Goal: Task Accomplishment & Management: Manage account settings

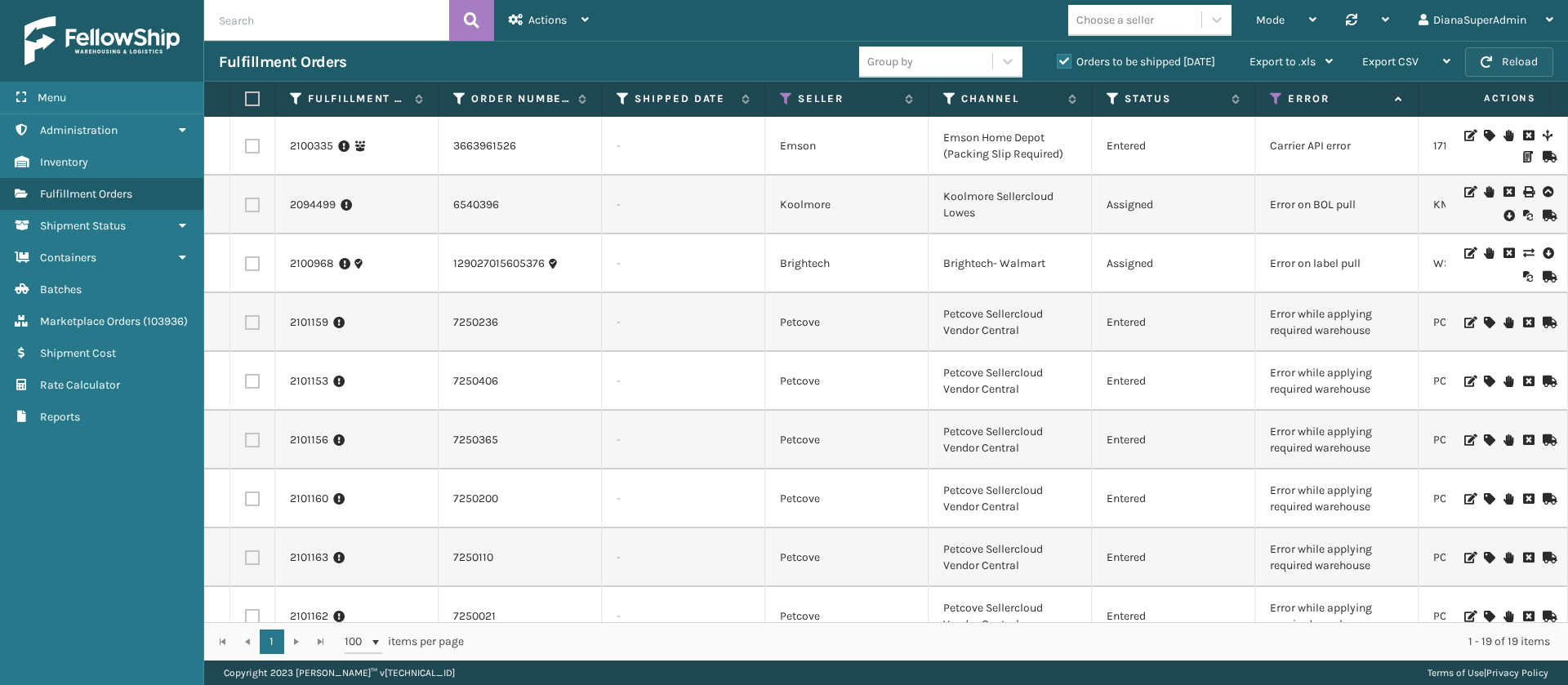
click at [1514, 54] on button "Reload" at bounding box center [1509, 61] width 88 height 29
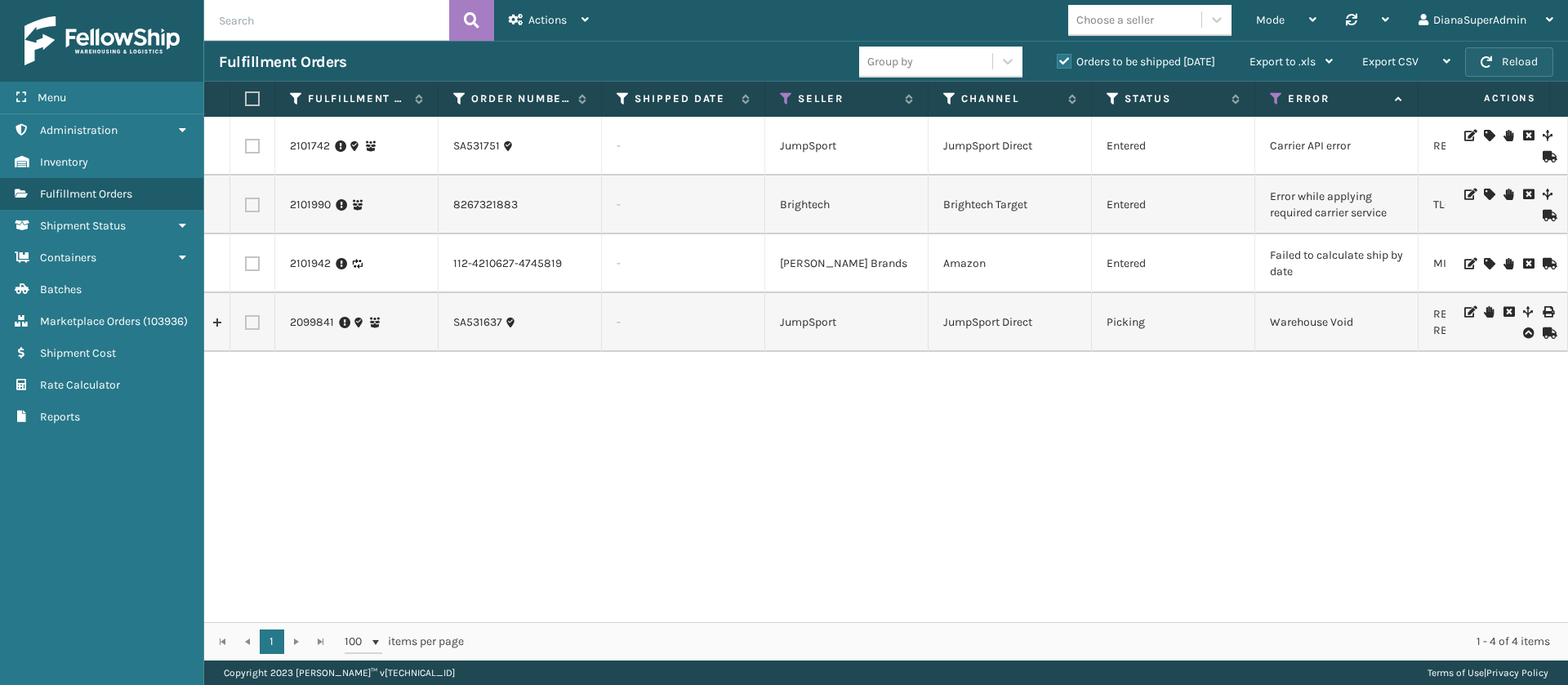
click at [1512, 56] on button "Reload" at bounding box center [1509, 61] width 88 height 29
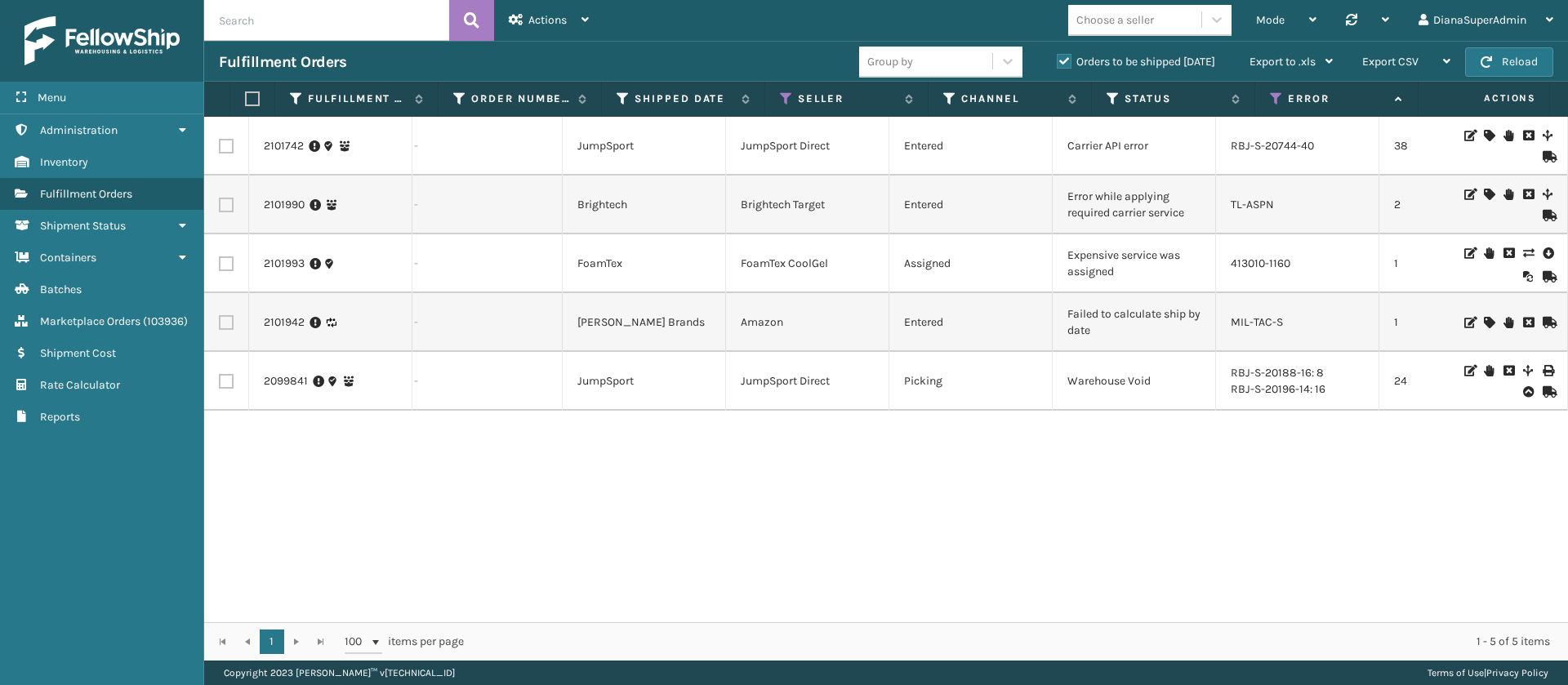
scroll to position [0, 205]
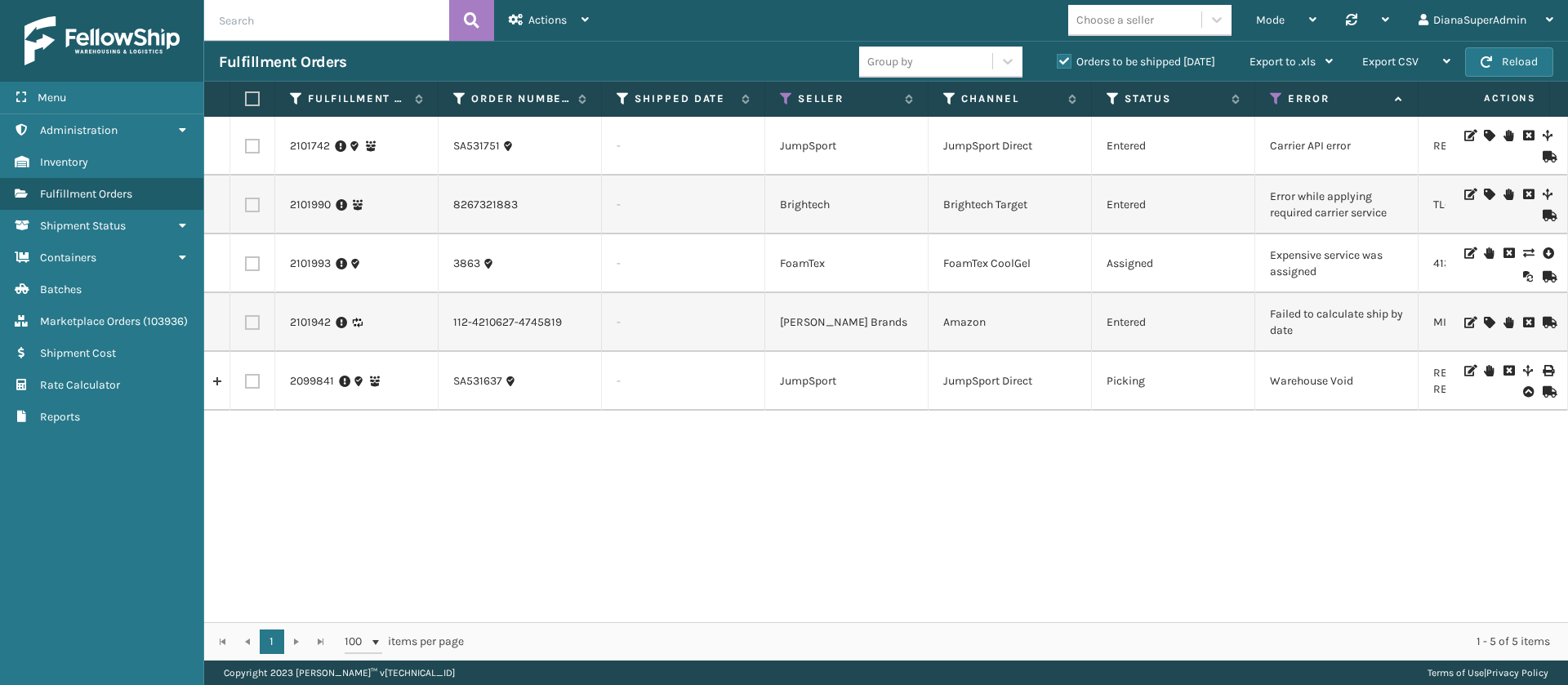
click at [1524, 249] on icon at bounding box center [1528, 253] width 10 height 12
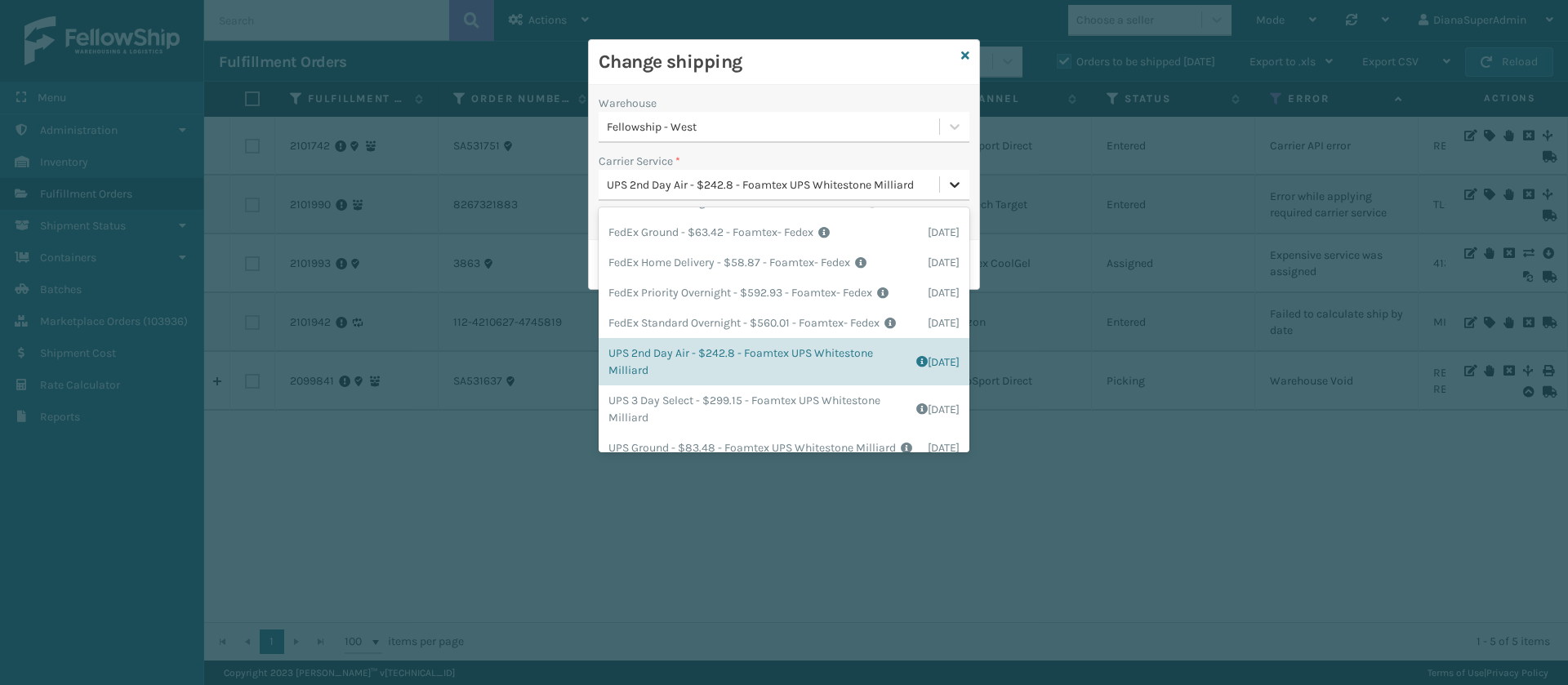
click at [951, 190] on icon at bounding box center [955, 184] width 16 height 16
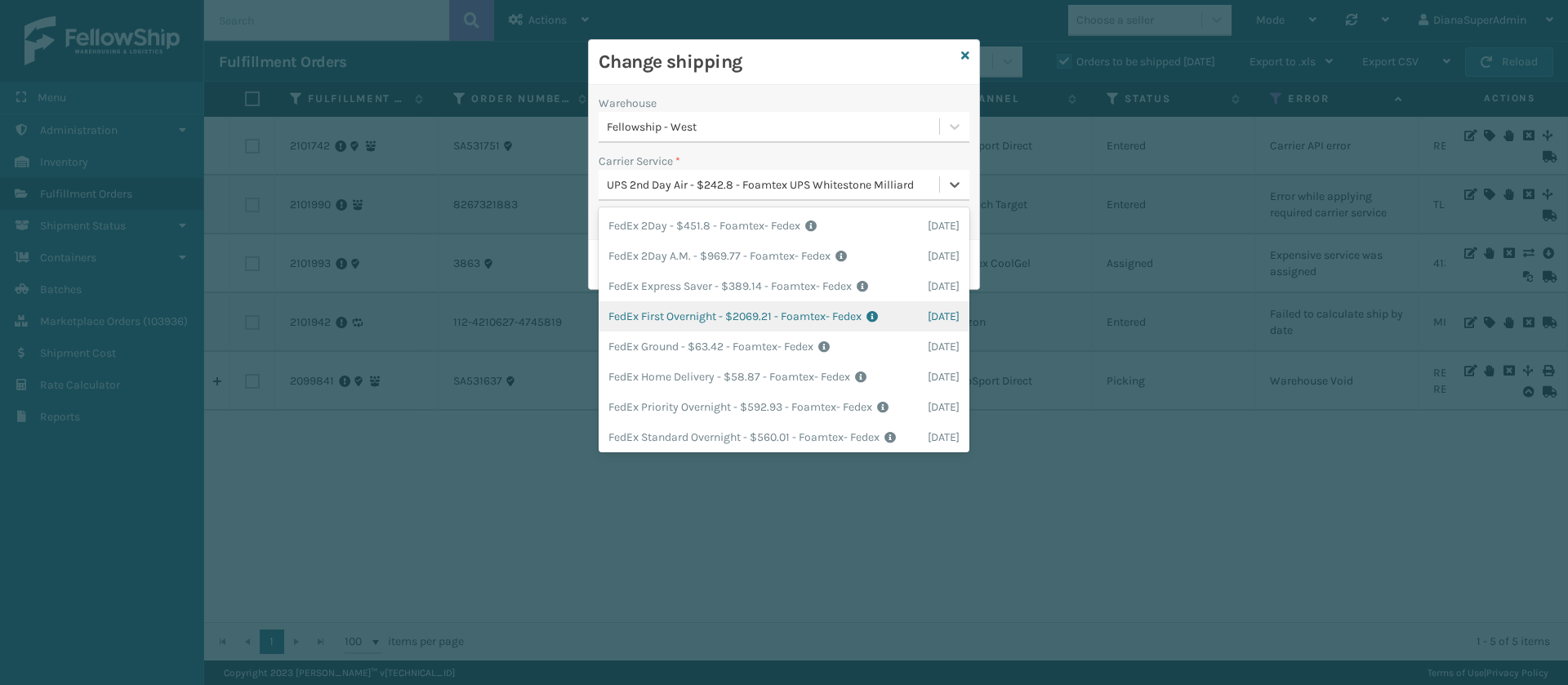
click at [1133, 448] on div "Change shipping Warehouse Fellowship - West Carrier Service * option FedEx Firs…" at bounding box center [784, 342] width 1568 height 685
click at [962, 190] on icon at bounding box center [955, 184] width 16 height 16
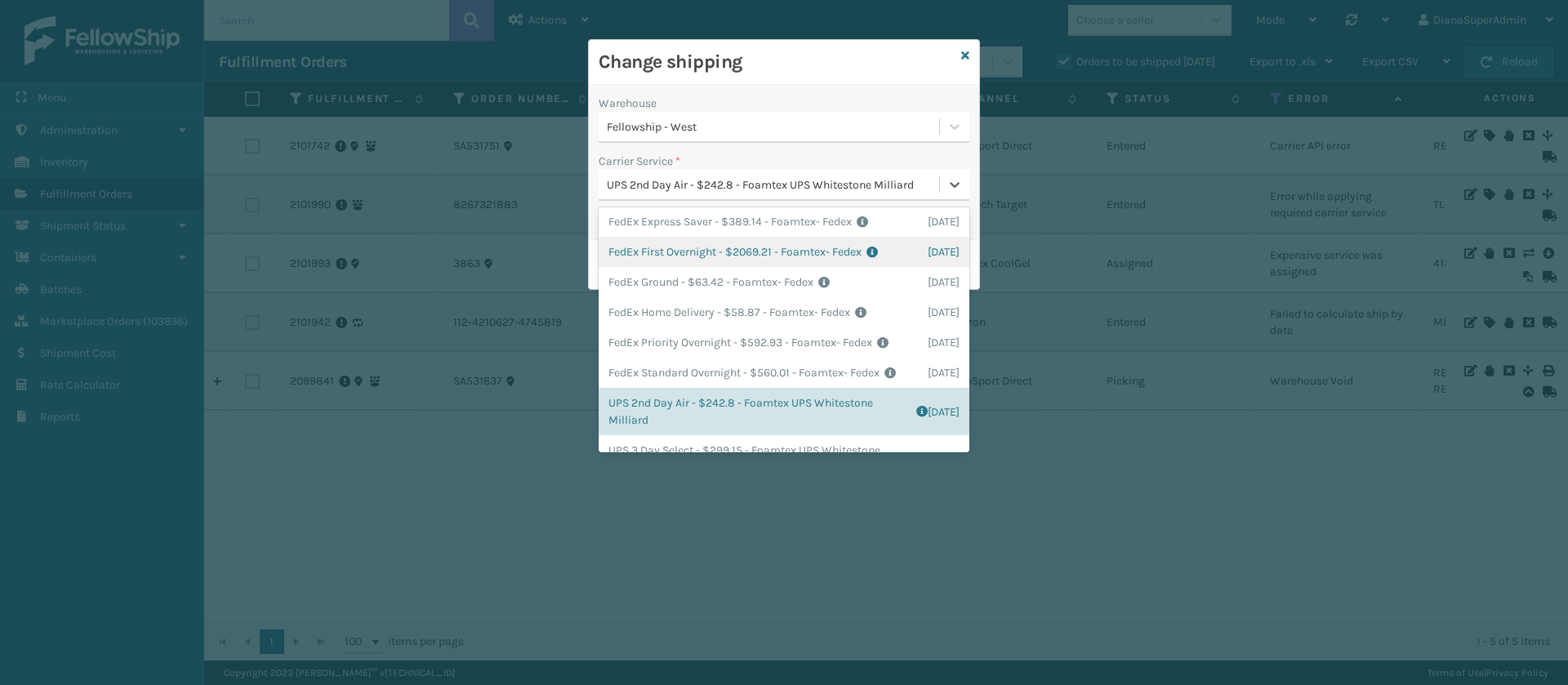
scroll to position [0, 0]
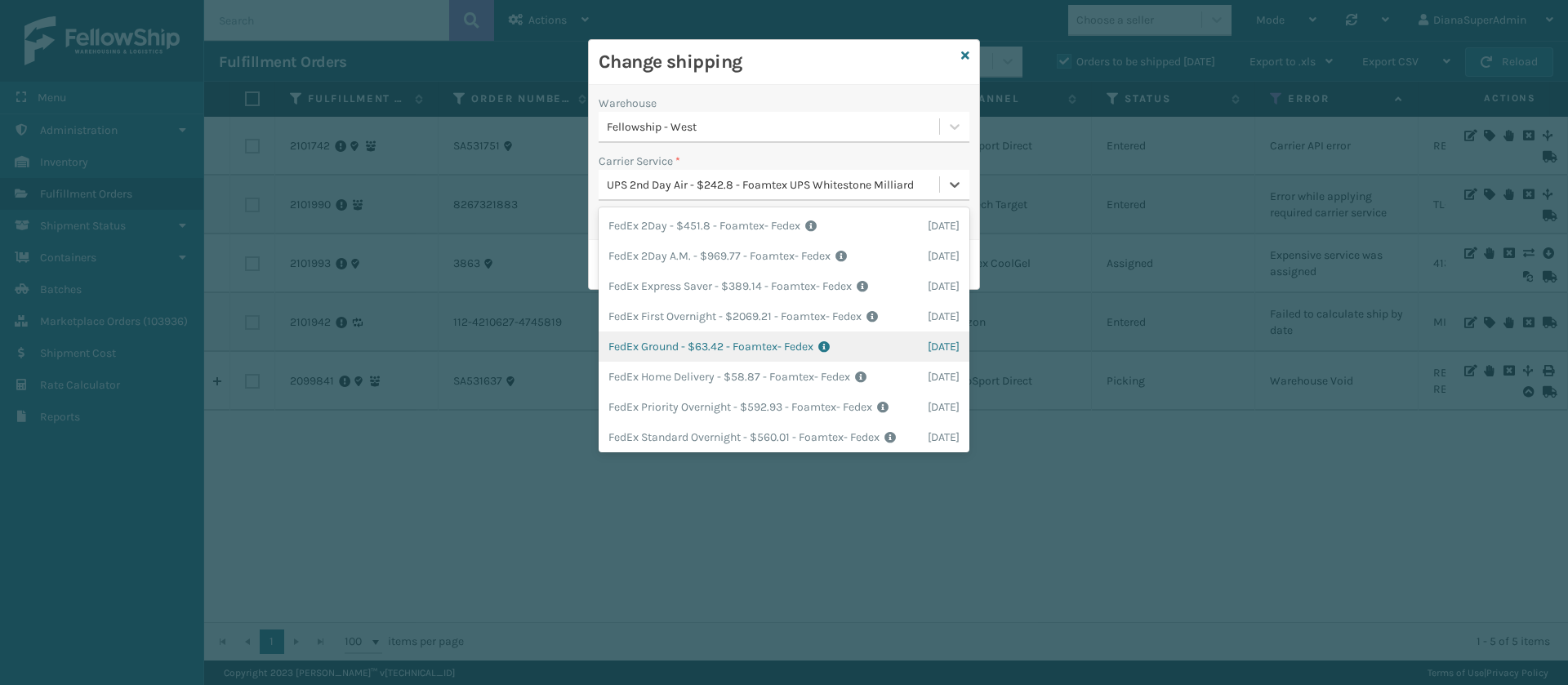
click at [667, 362] on div "FedEx Ground - $63.42 - Foamtex- Fedex Shipping Cost $63.42 Surplus Cost $0 Tot…" at bounding box center [784, 347] width 371 height 30
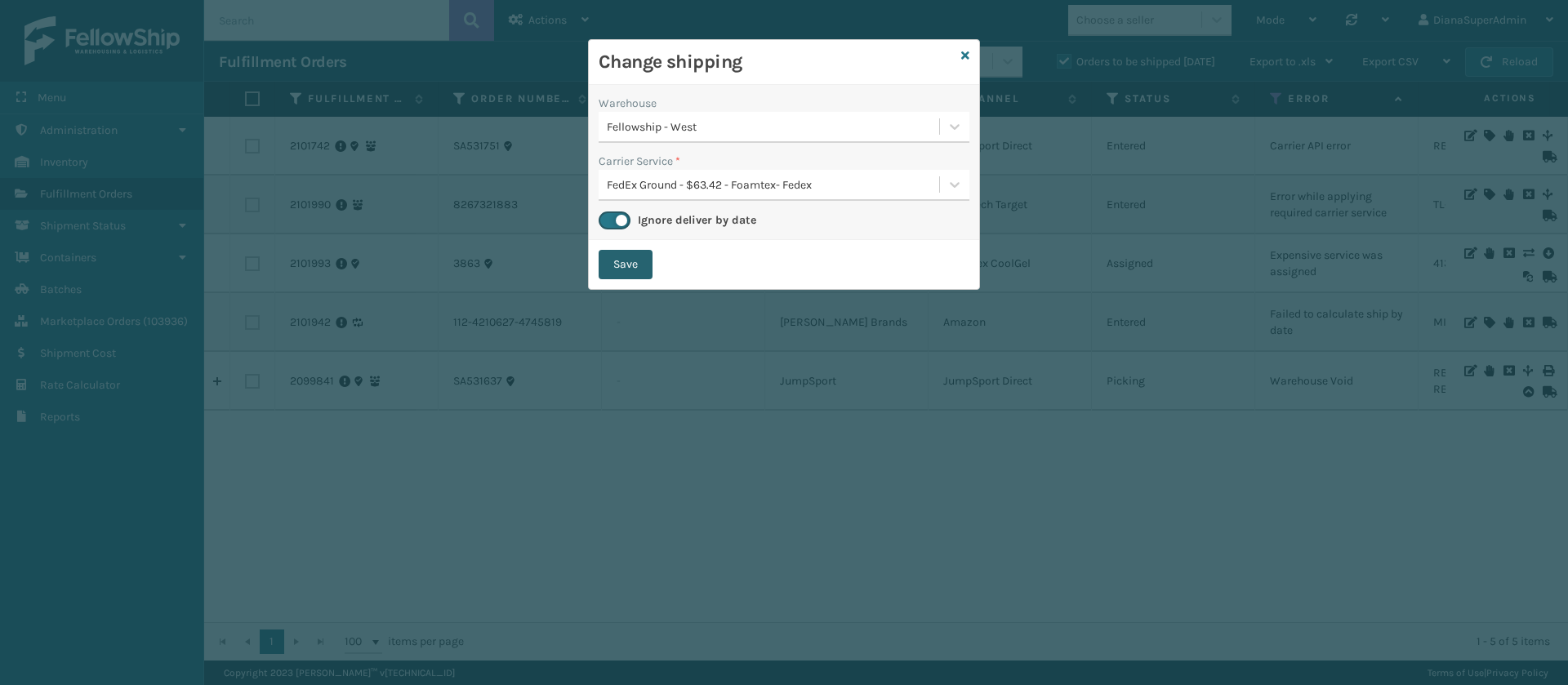
click at [641, 263] on button "Save" at bounding box center [626, 264] width 54 height 29
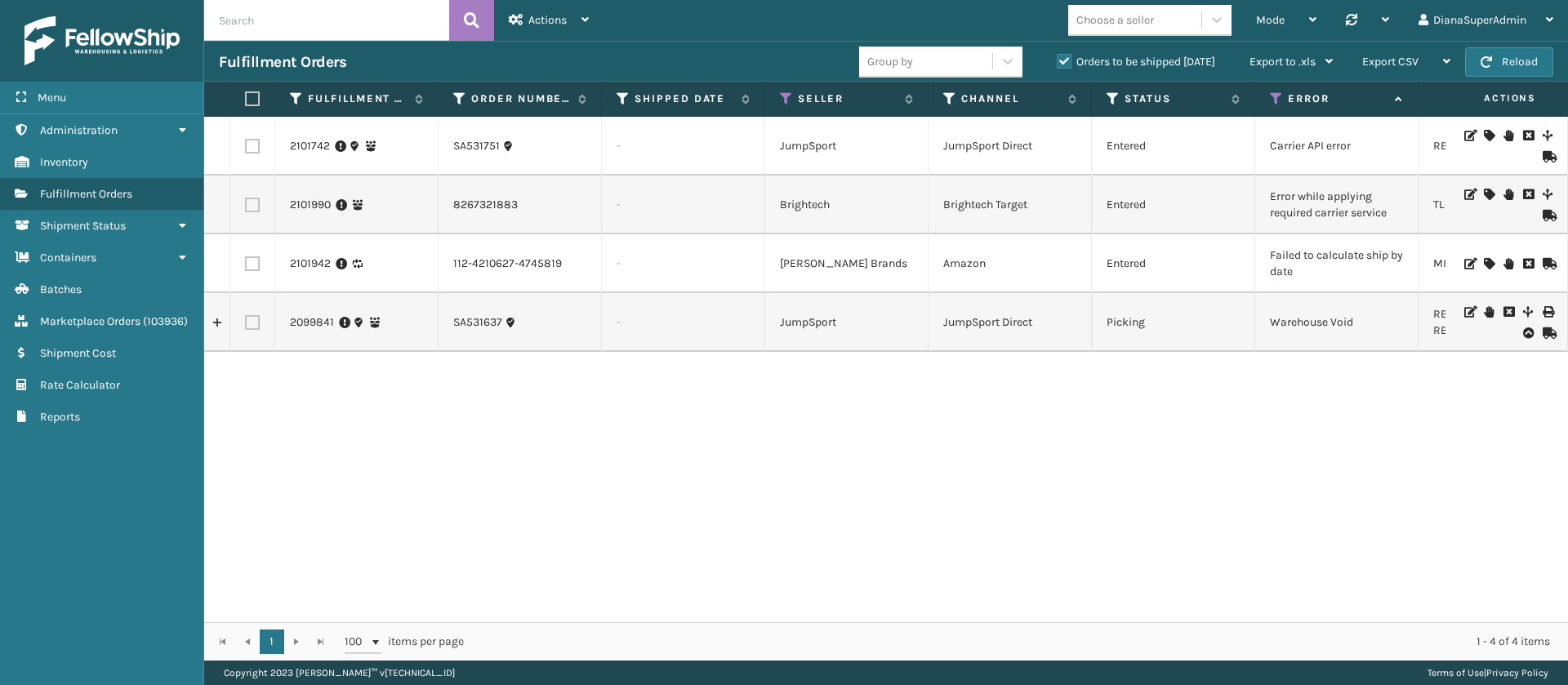
click at [1484, 191] on icon at bounding box center [1489, 194] width 10 height 12
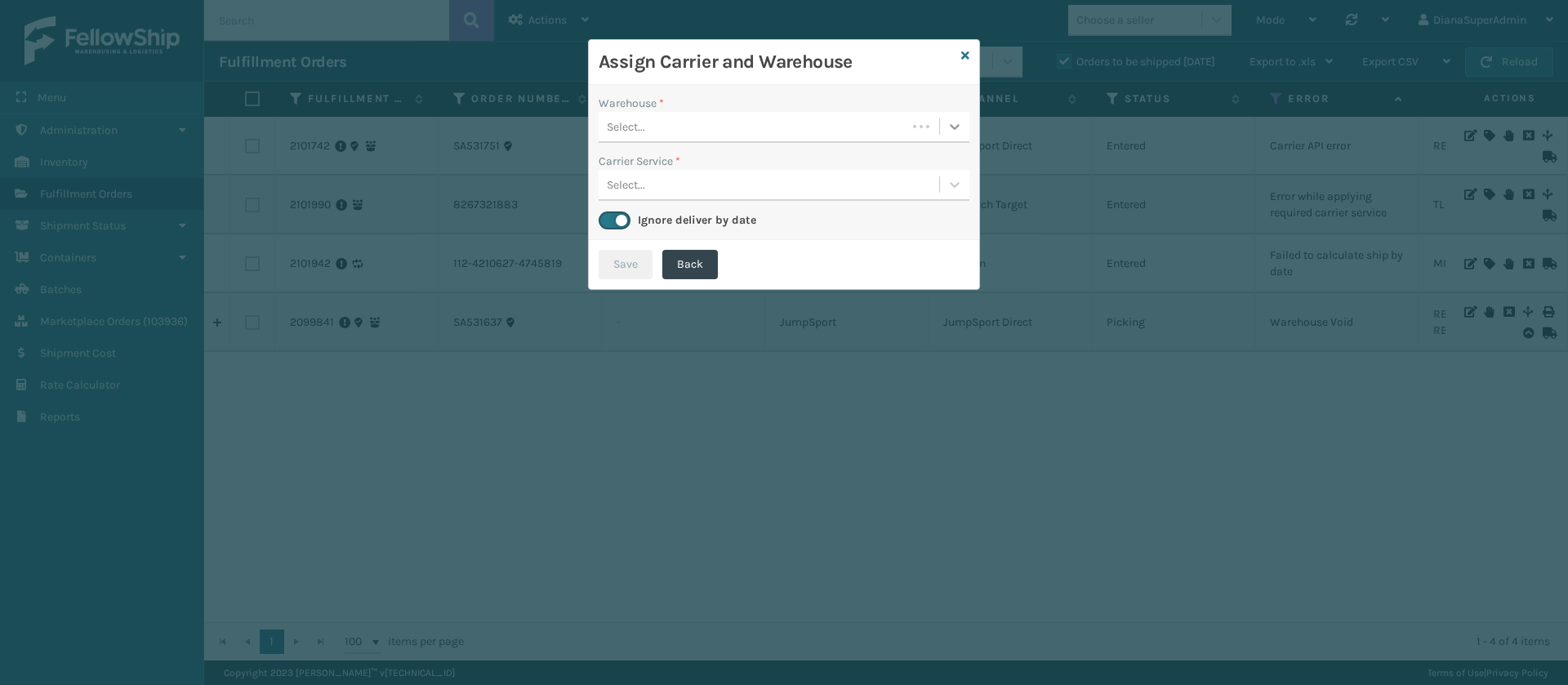
click at [950, 127] on icon at bounding box center [955, 126] width 16 height 16
click at [906, 160] on div "Fellowship - West" at bounding box center [784, 168] width 371 height 30
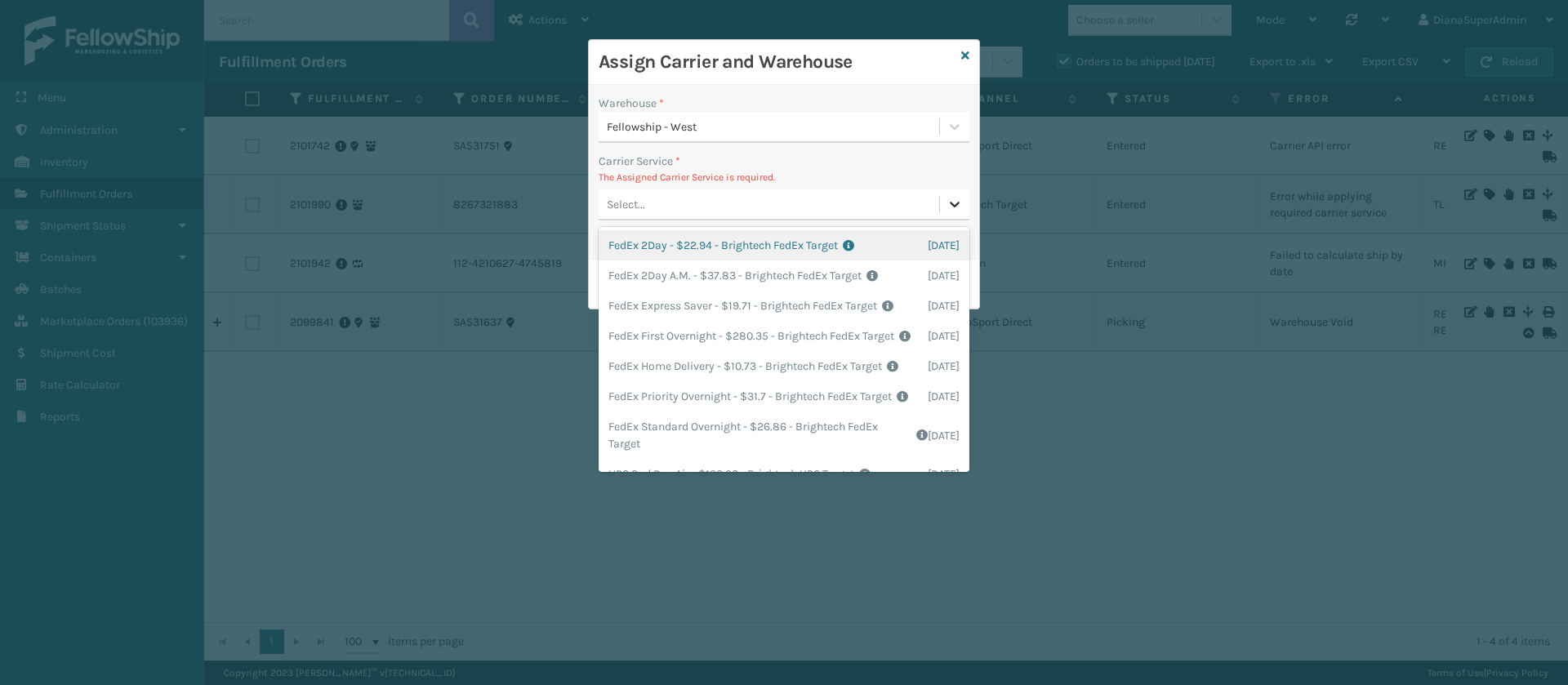
click at [950, 206] on icon at bounding box center [955, 204] width 16 height 16
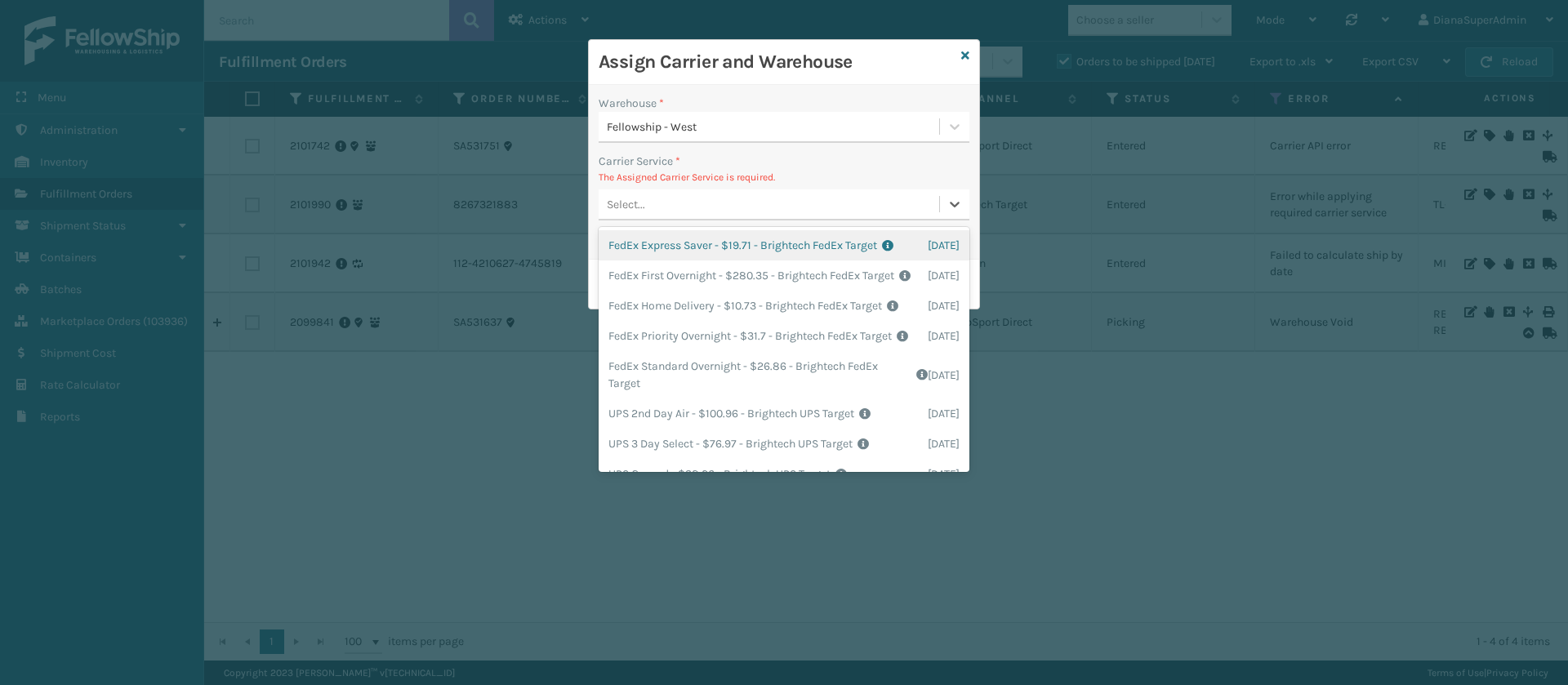
scroll to position [71, 0]
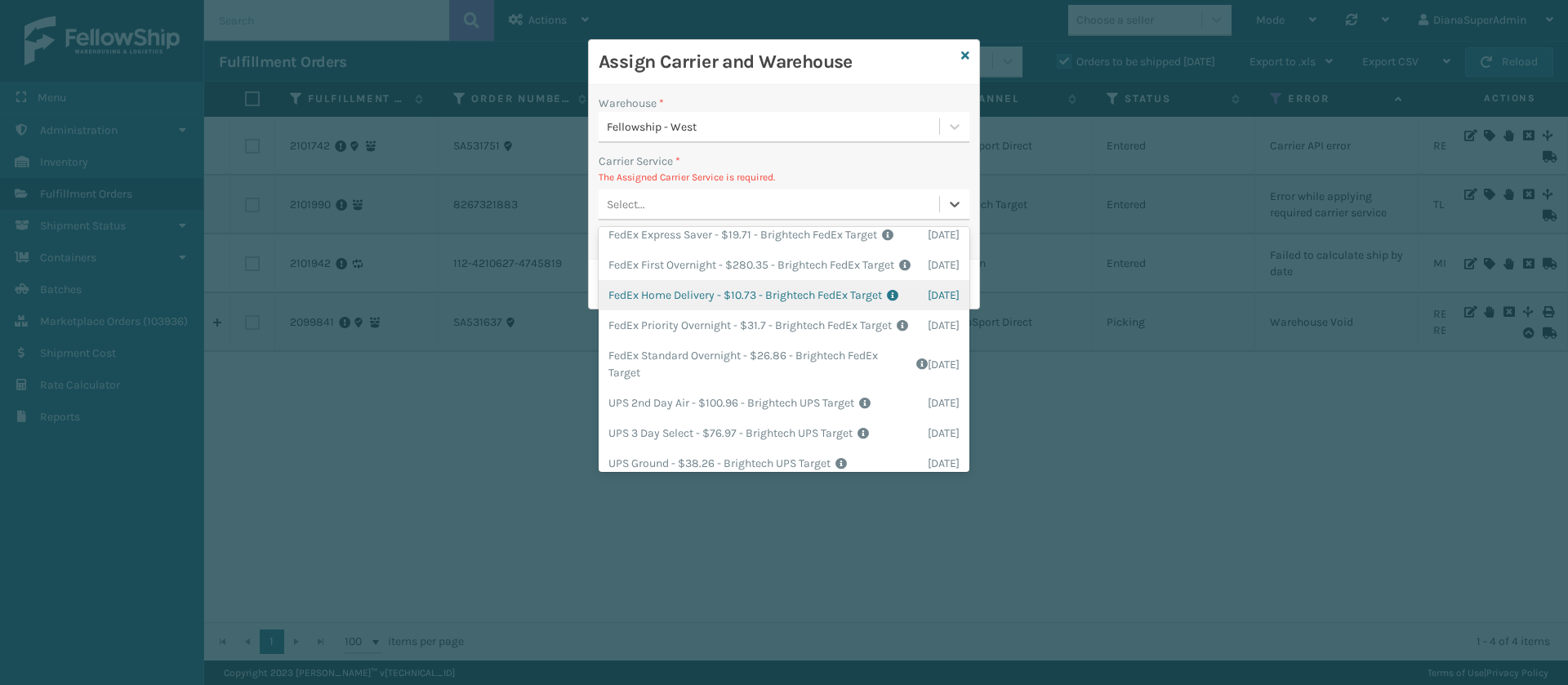
click at [668, 310] on div "FedEx Home Delivery - $10.73 - Brightech FedEx Target Shipping Cost $10.73 Surp…" at bounding box center [784, 295] width 371 height 30
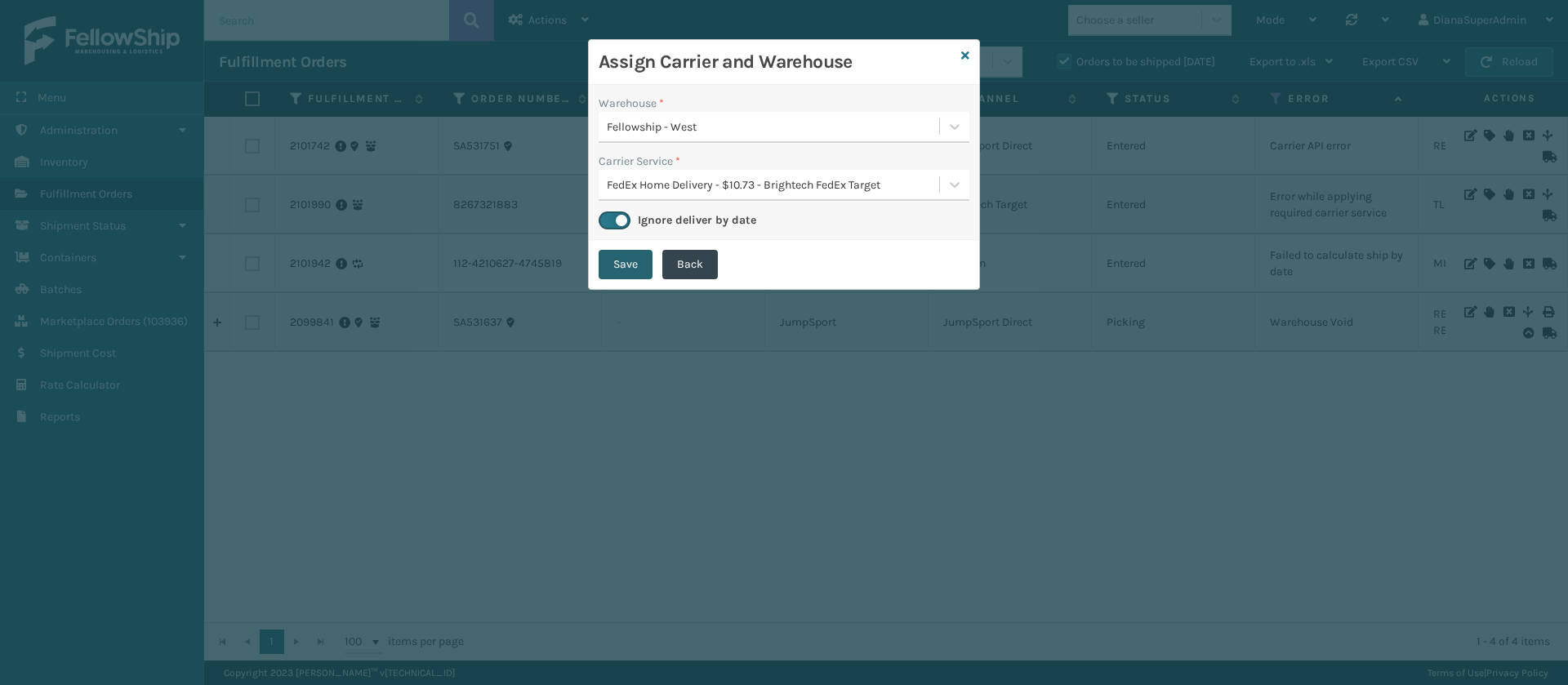
click at [636, 276] on button "Save" at bounding box center [626, 264] width 54 height 29
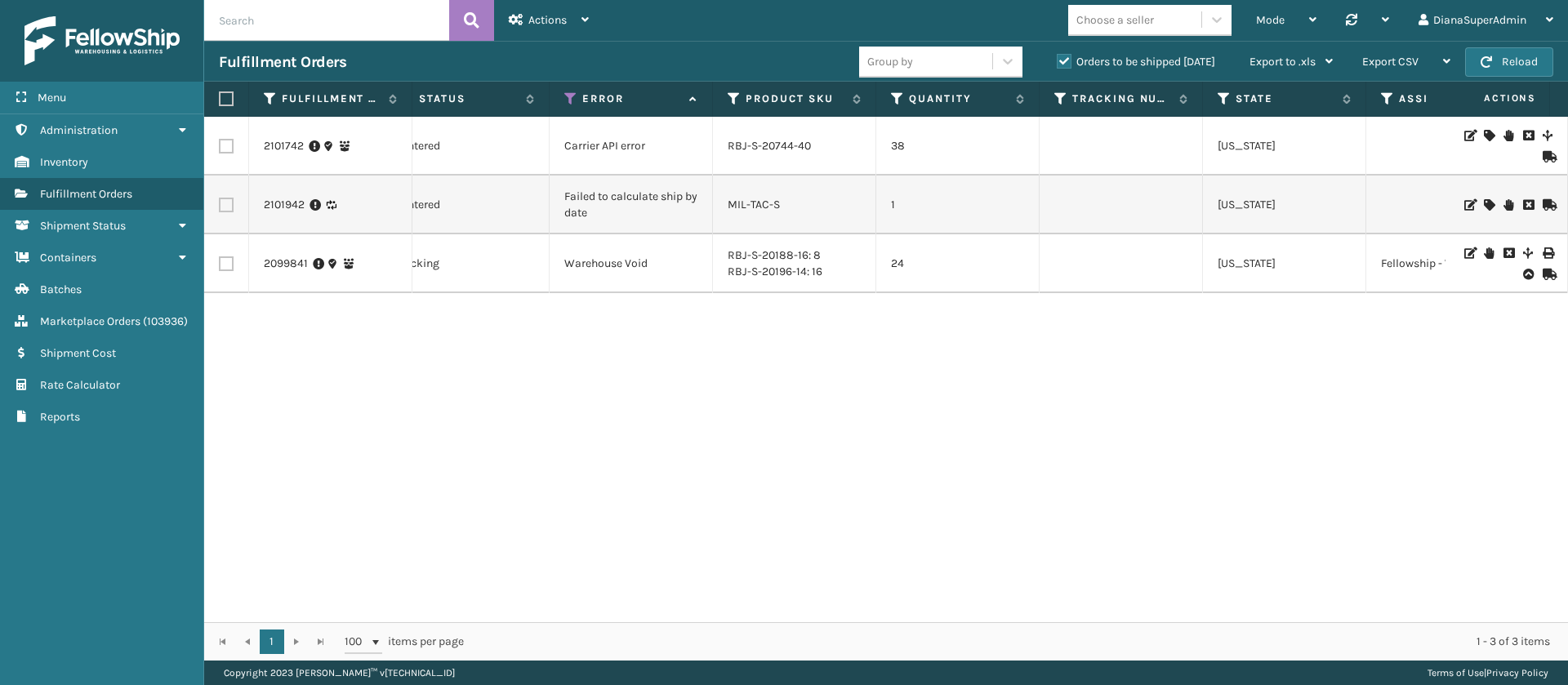
scroll to position [0, 717]
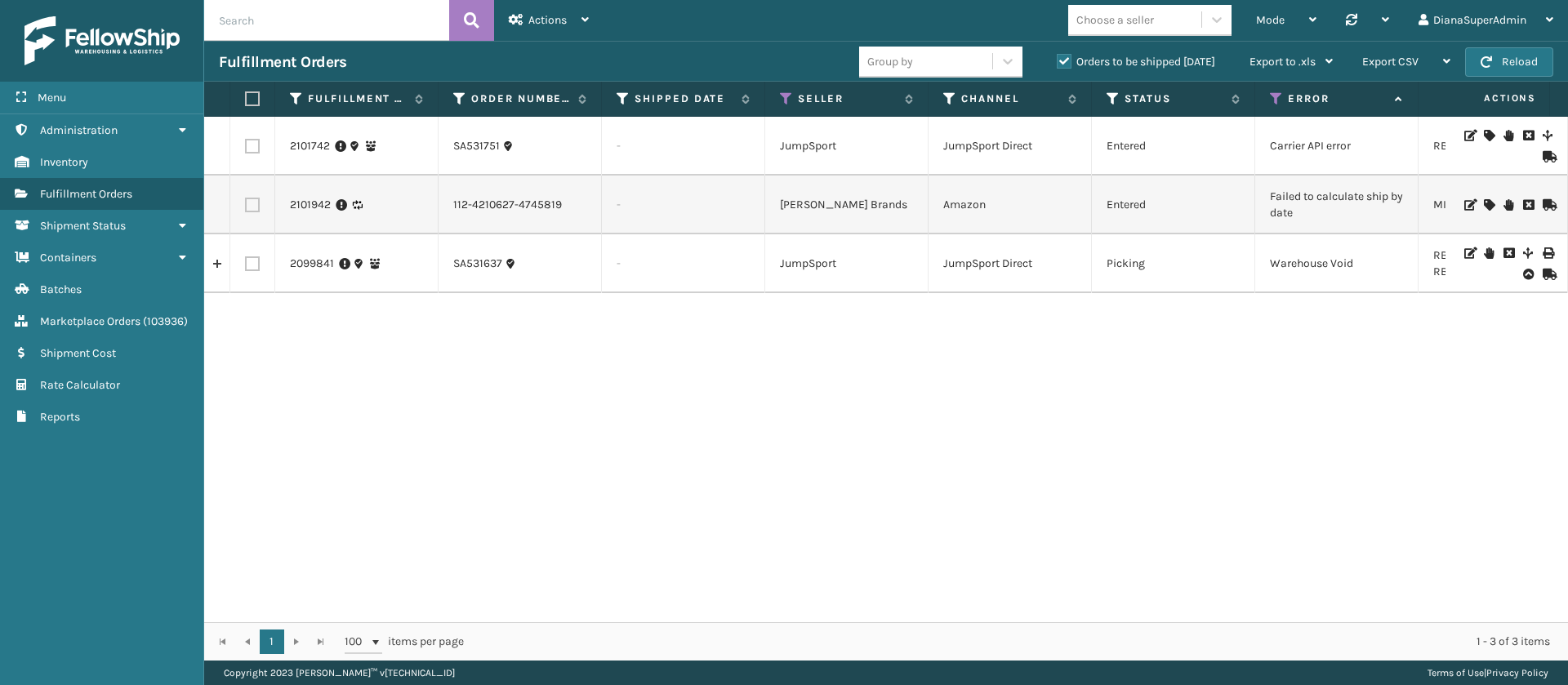
click at [492, 378] on div "2101742 SA531751 - JumpSport JumpSport Direct Entered Carrier API error RBJ-S-2…" at bounding box center [885, 369] width 1364 height 505
click at [1512, 58] on button "Reload" at bounding box center [1509, 61] width 88 height 29
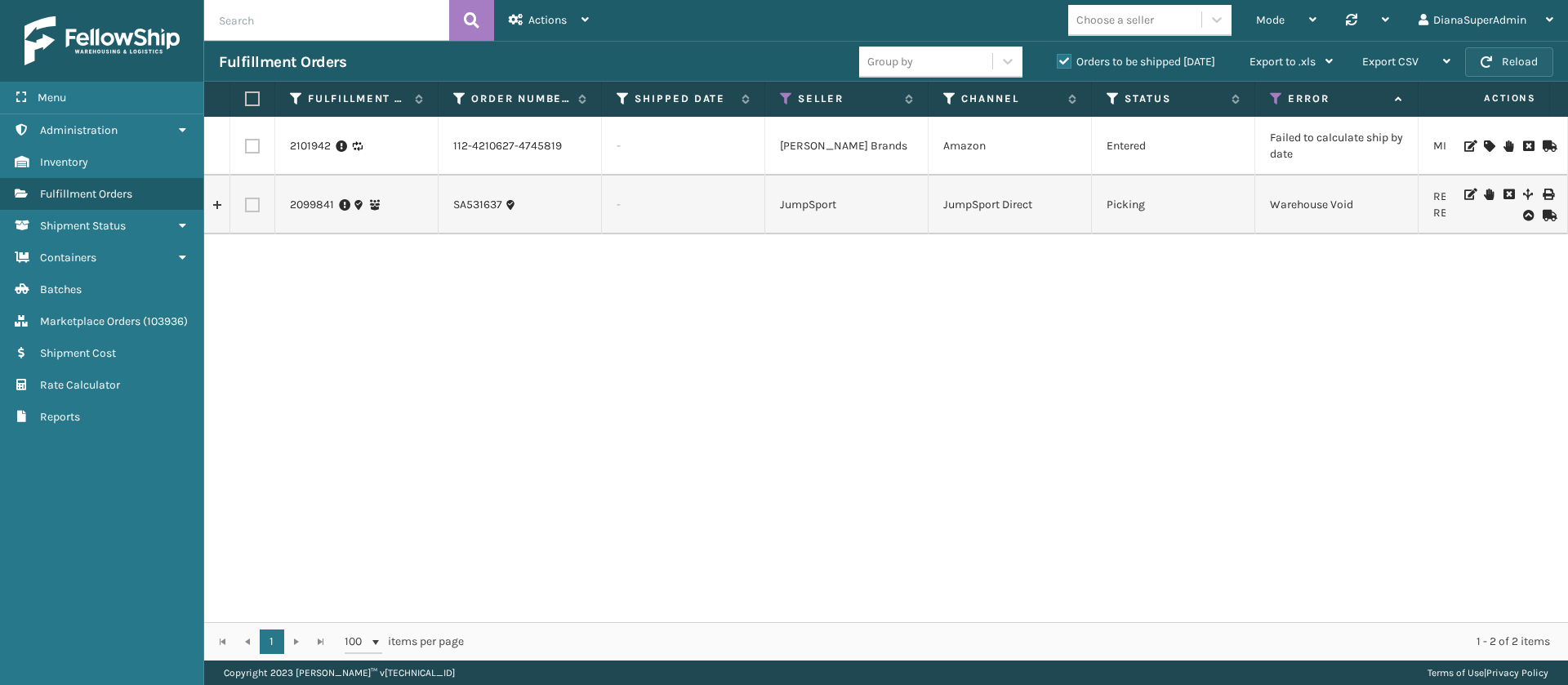
click at [1495, 52] on button "Reload" at bounding box center [1509, 61] width 88 height 29
click at [1507, 65] on button "Reload" at bounding box center [1509, 61] width 88 height 29
click at [1515, 53] on button "Reload" at bounding box center [1509, 61] width 88 height 29
click at [784, 406] on div "2101942 112-4210627-4745819 - [PERSON_NAME] Brands Amazon Entered Failed to cal…" at bounding box center [885, 369] width 1364 height 505
click at [1505, 63] on button "Reload" at bounding box center [1509, 61] width 88 height 29
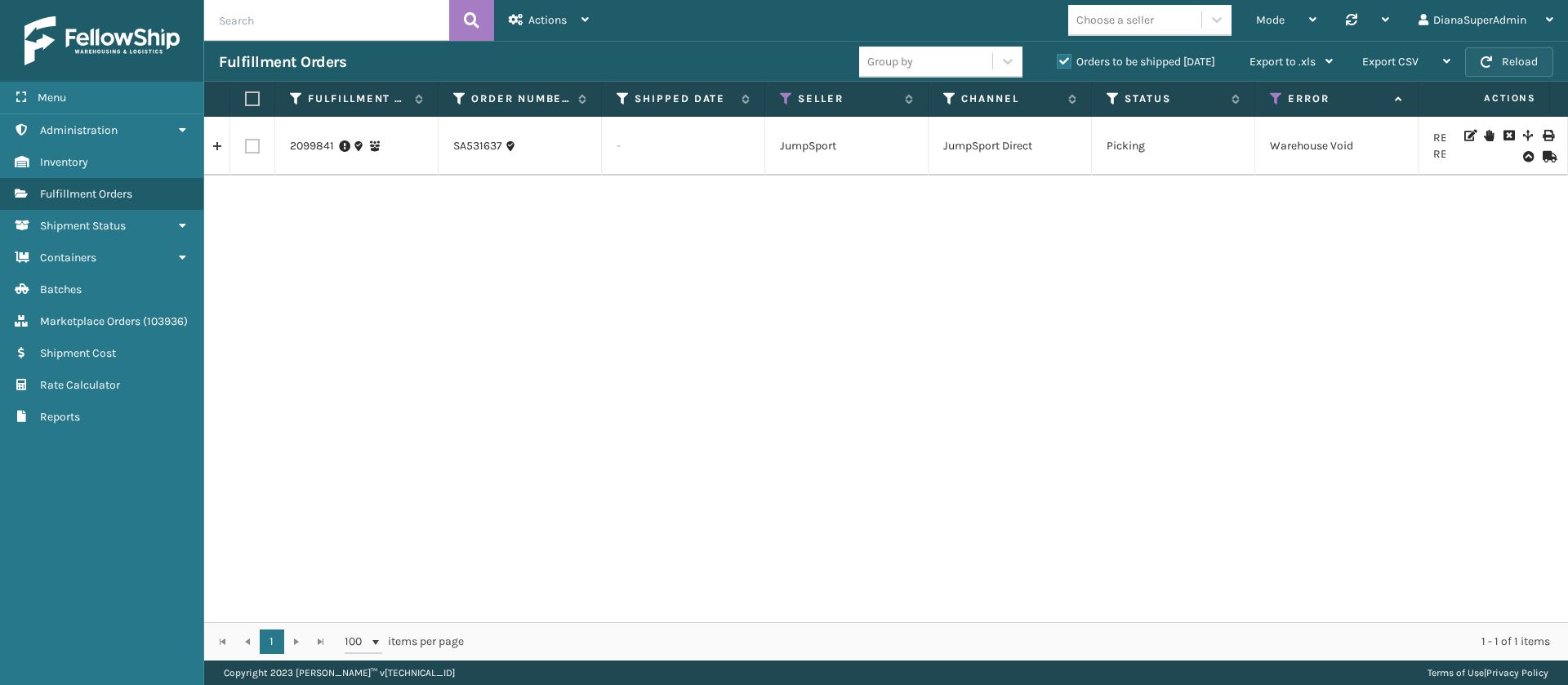
click at [1523, 64] on button "Reload" at bounding box center [1509, 61] width 88 height 29
click at [1532, 68] on button "Reload" at bounding box center [1509, 61] width 88 height 29
click at [1331, 149] on td "Warehouse Void" at bounding box center [1338, 146] width 164 height 59
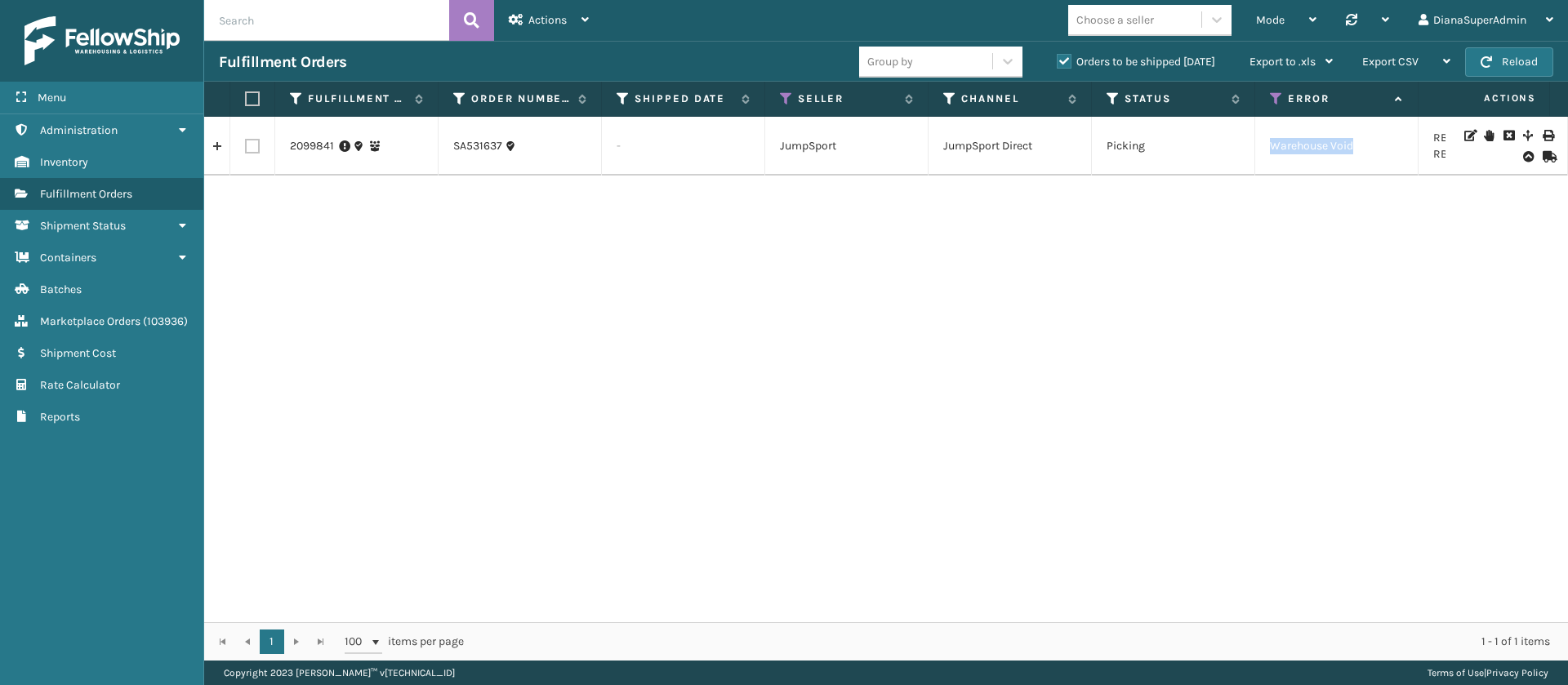
click at [1331, 149] on td "Warehouse Void" at bounding box center [1338, 146] width 164 height 59
click at [1022, 253] on div "2099841 SA531637 - JumpSport JumpSport Direct Picking Warehouse Void RBJ-S-2018…" at bounding box center [885, 369] width 1364 height 505
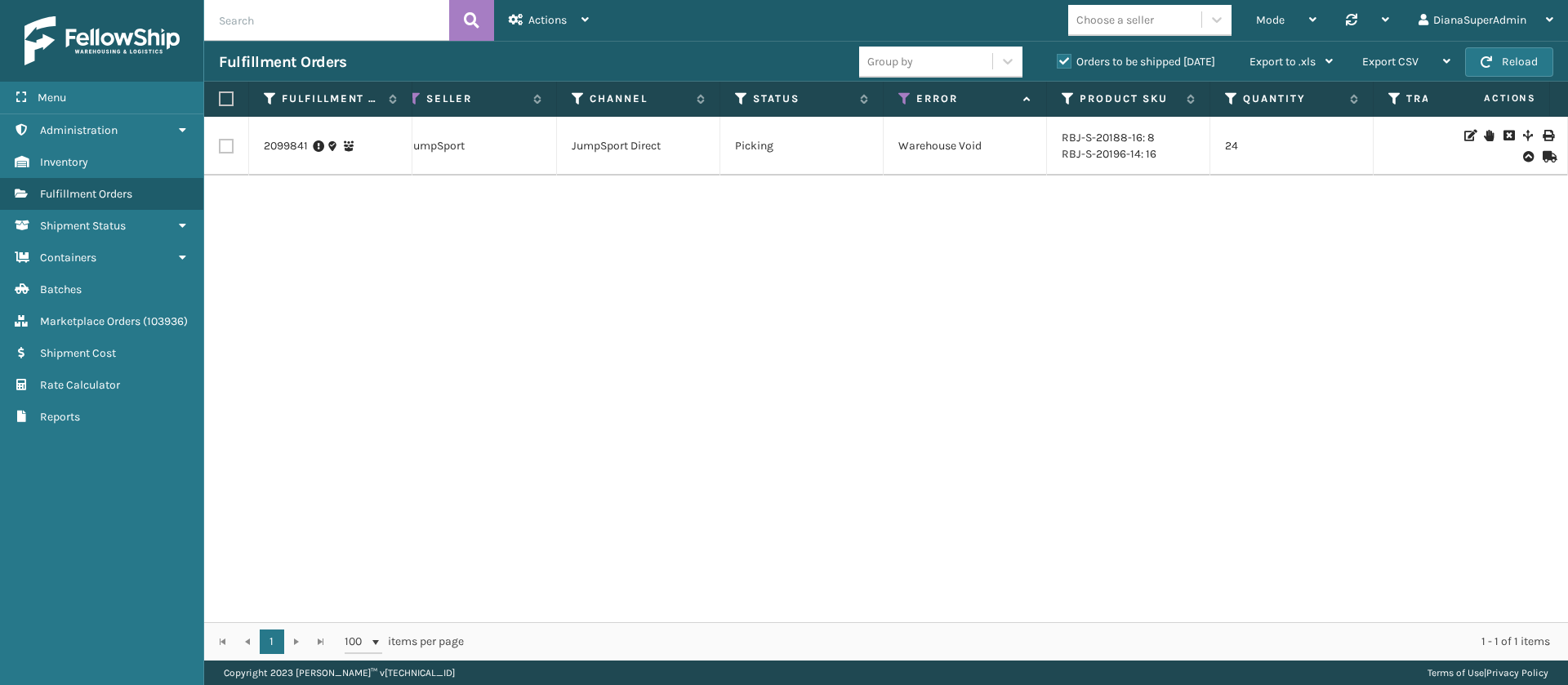
scroll to position [0, 125]
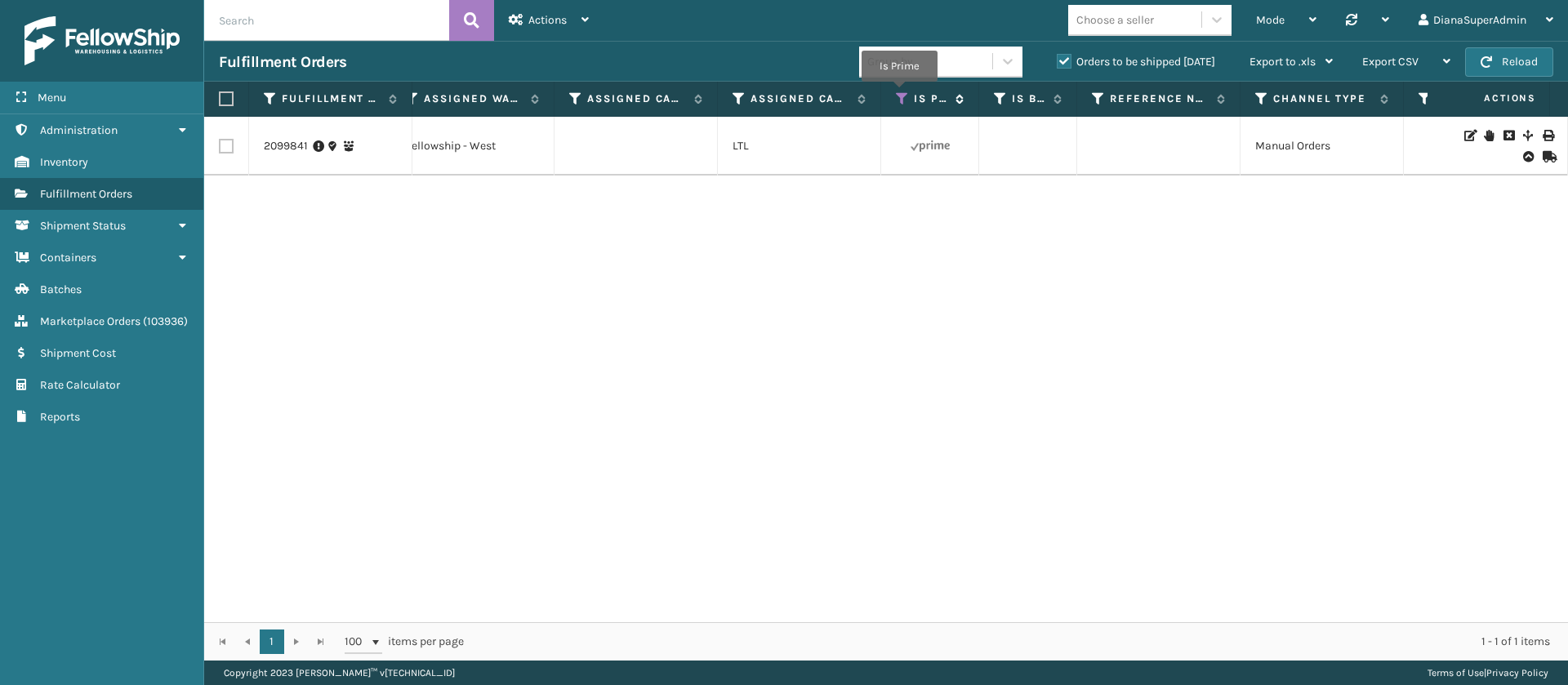
click at [899, 93] on icon at bounding box center [902, 99] width 13 height 15
click at [564, 248] on div "2099841 SA531637 - JumpSport JumpSport Direct Picking Warehouse Void RBJ-S-2018…" at bounding box center [885, 369] width 1364 height 505
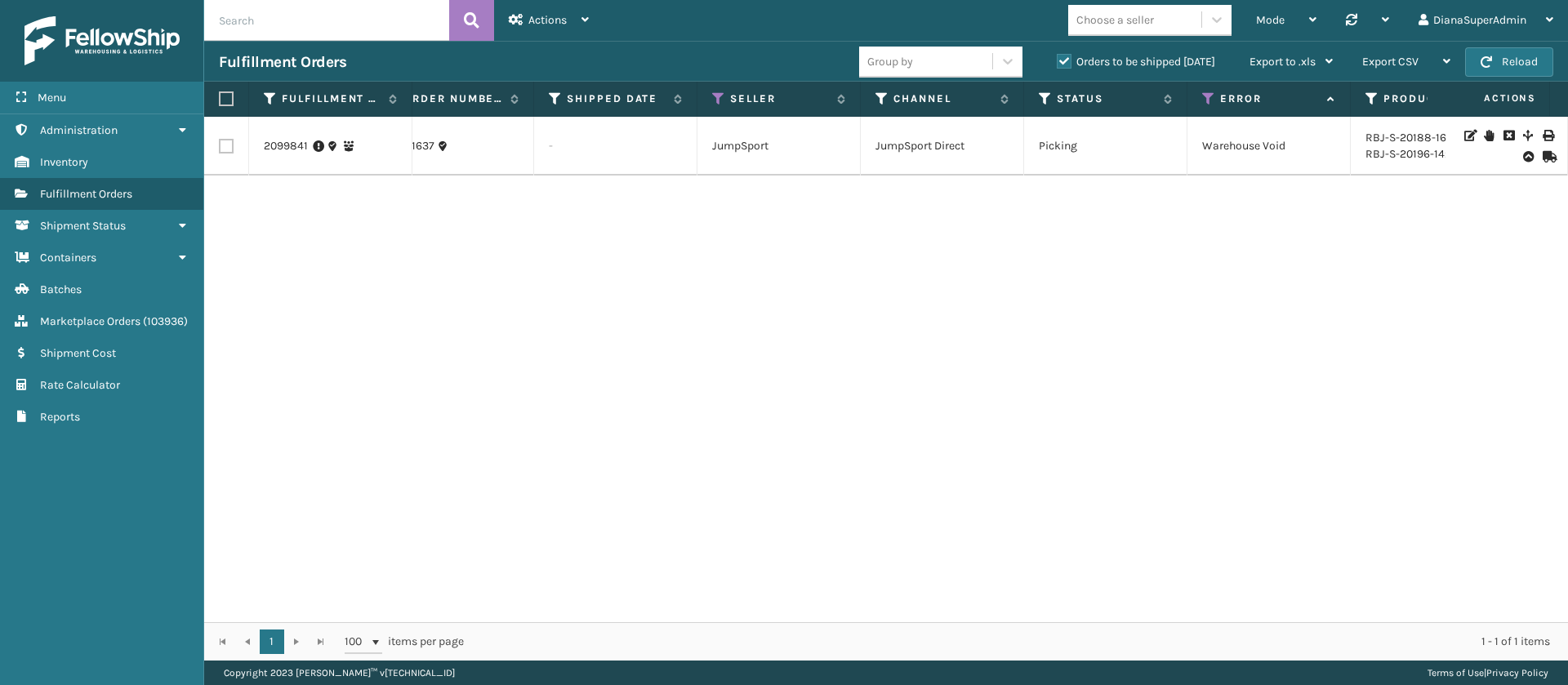
scroll to position [0, 55]
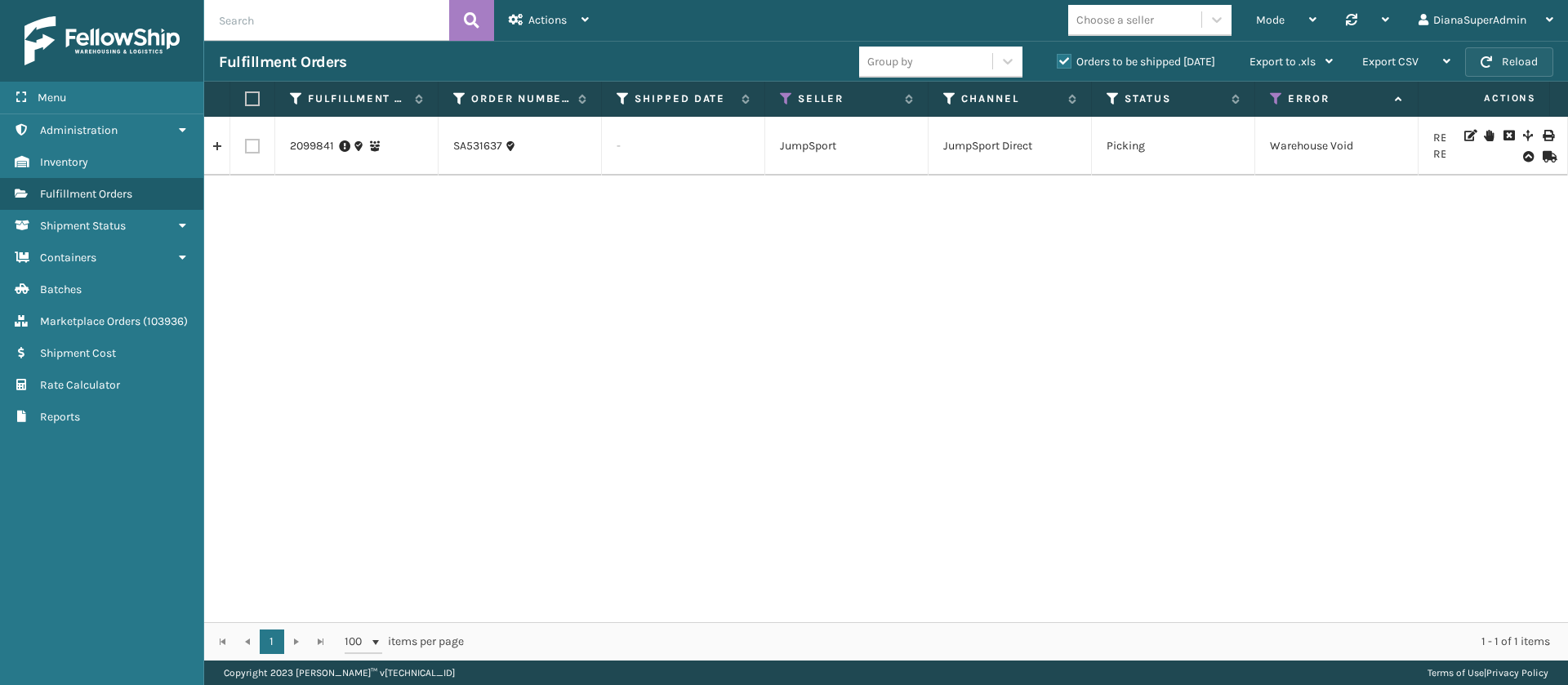
click at [1517, 58] on button "Reload" at bounding box center [1509, 61] width 88 height 29
click at [1518, 58] on button "Reload" at bounding box center [1509, 61] width 88 height 29
click at [1493, 48] on button "Reload" at bounding box center [1509, 61] width 88 height 29
click at [1483, 62] on span "button" at bounding box center [1486, 61] width 12 height 12
click at [1510, 62] on button "Reload" at bounding box center [1509, 61] width 88 height 29
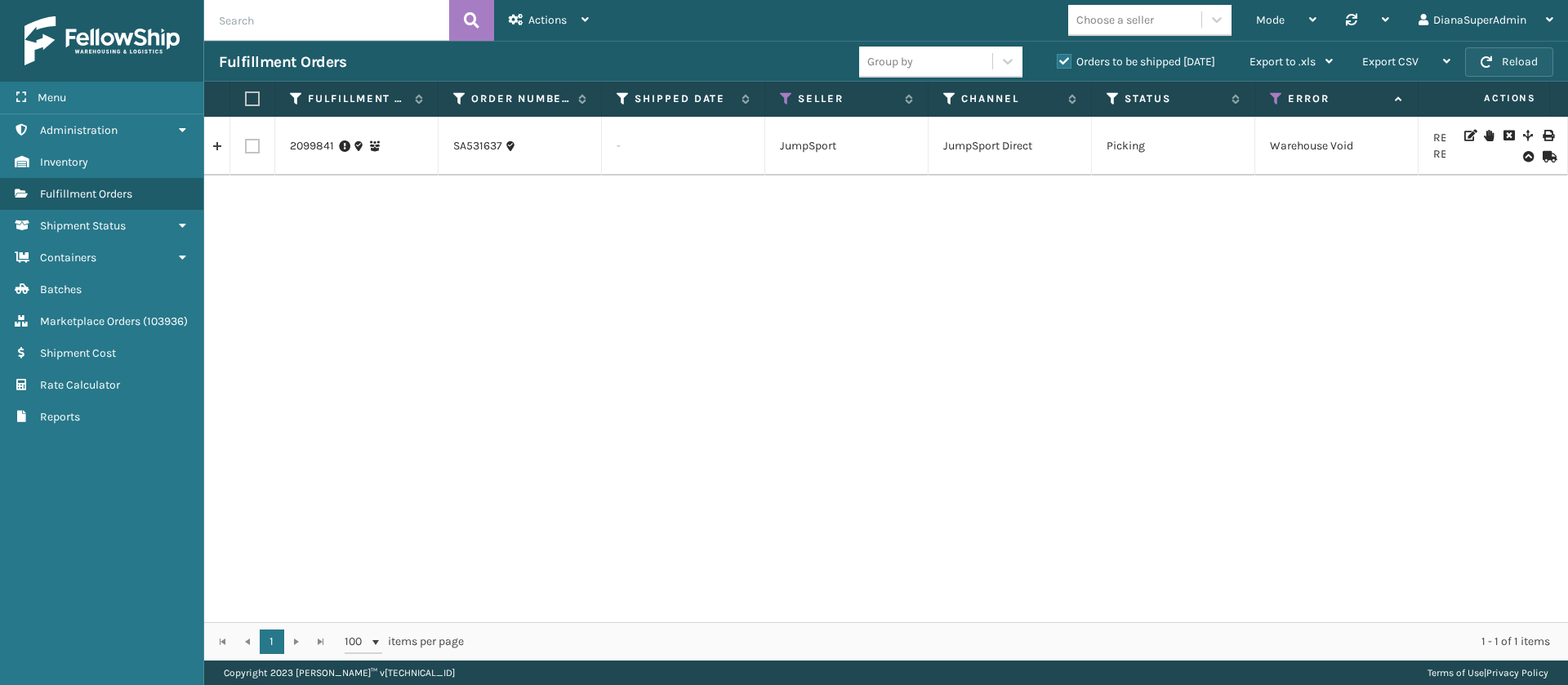
click at [1514, 57] on button "Reload" at bounding box center [1509, 61] width 88 height 29
